Goal: Information Seeking & Learning: Stay updated

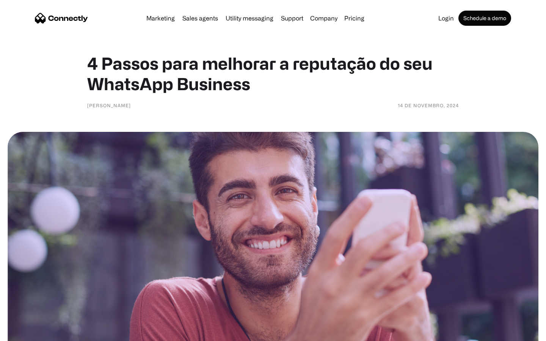
scroll to position [1421, 0]
